Goal: Find specific page/section: Find specific page/section

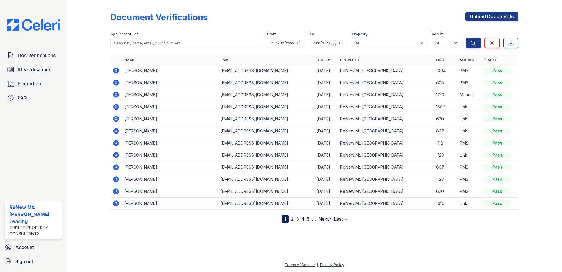
click at [269, 10] on div "Document Verifications Upload Documents Filter Applicant or unit From To Proper…" at bounding box center [314, 112] width 408 height 220
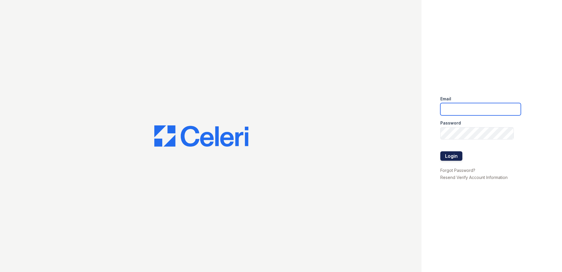
type input "renewmtvernon@trinity-pm.com"
click at [454, 155] on button "Login" at bounding box center [452, 155] width 22 height 9
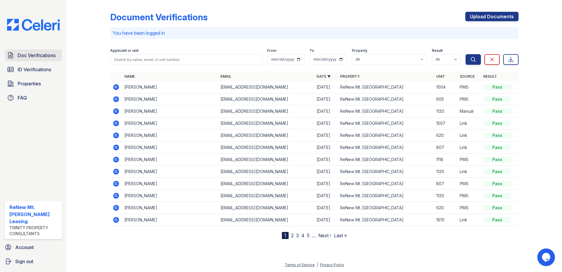
click at [40, 52] on span "Doc Verifications" at bounding box center [37, 55] width 38 height 7
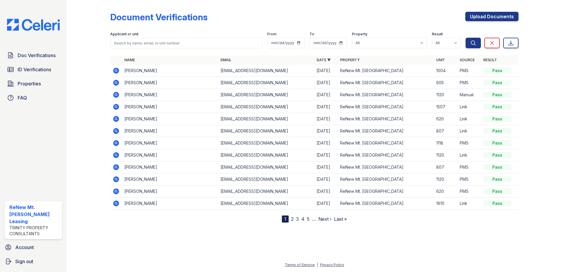
click at [127, 59] on link "Name" at bounding box center [129, 60] width 11 height 4
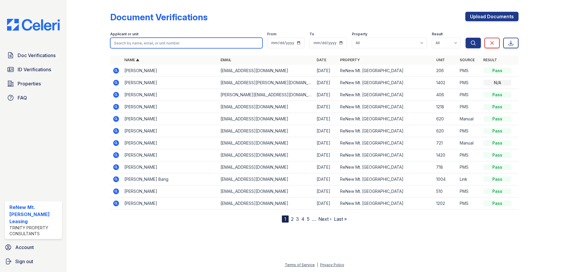
click at [129, 44] on input "search" at bounding box center [186, 43] width 152 height 11
type input "sujin"
click at [466, 38] on button "Search" at bounding box center [473, 43] width 15 height 11
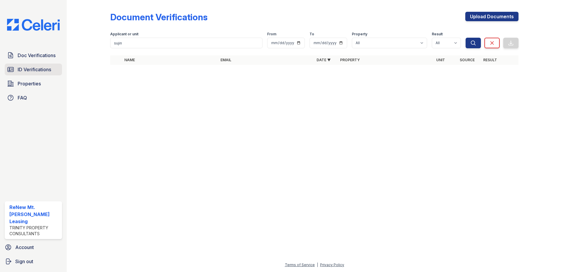
click at [39, 72] on span "ID Verifications" at bounding box center [35, 69] width 34 height 7
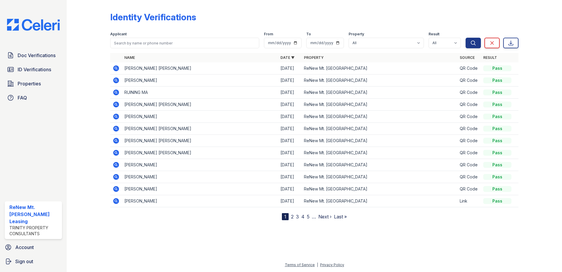
click at [116, 202] on icon at bounding box center [116, 201] width 6 height 6
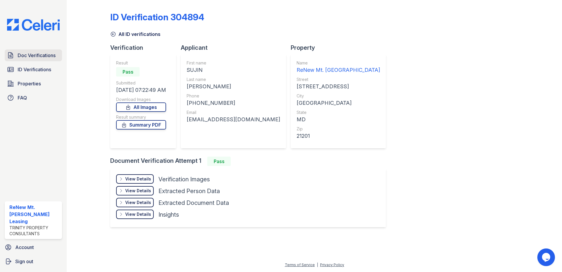
click at [41, 54] on span "Doc Verifications" at bounding box center [37, 55] width 38 height 7
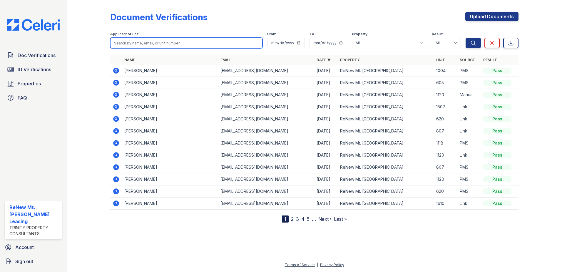
click at [115, 43] on input "search" at bounding box center [186, 43] width 152 height 11
type input "sujin"
click at [466, 38] on button "Search" at bounding box center [473, 43] width 15 height 11
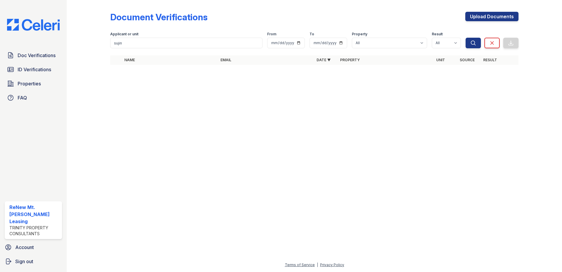
click at [405, 134] on div at bounding box center [314, 170] width 477 height 181
click at [386, 16] on div "Document Verifications Upload Documents" at bounding box center [314, 19] width 408 height 15
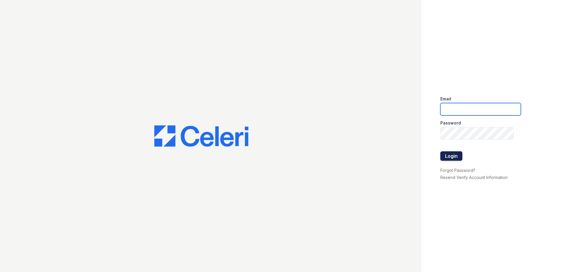
type input "[EMAIL_ADDRESS][DOMAIN_NAME]"
click at [453, 154] on button "Login" at bounding box center [452, 155] width 22 height 9
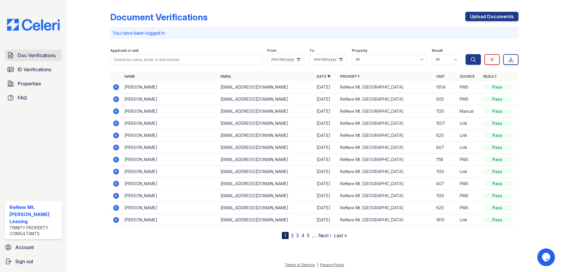
click at [37, 57] on span "Doc Verifications" at bounding box center [37, 55] width 38 height 7
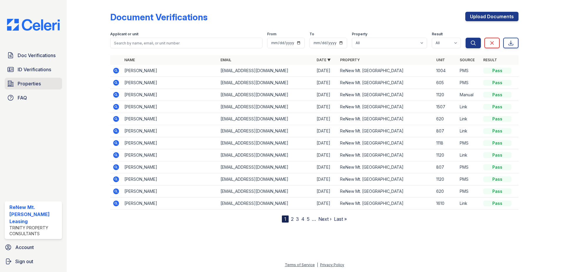
click at [23, 84] on span "Properties" at bounding box center [29, 83] width 23 height 7
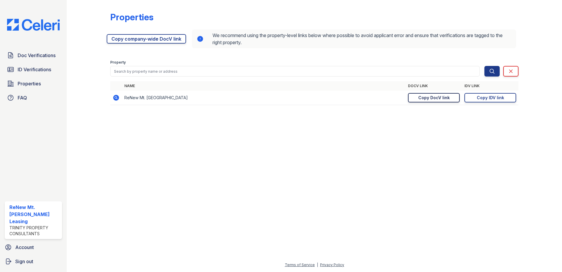
click at [437, 99] on div "Copy DocV link" at bounding box center [433, 98] width 31 height 6
